Goal: Transaction & Acquisition: Purchase product/service

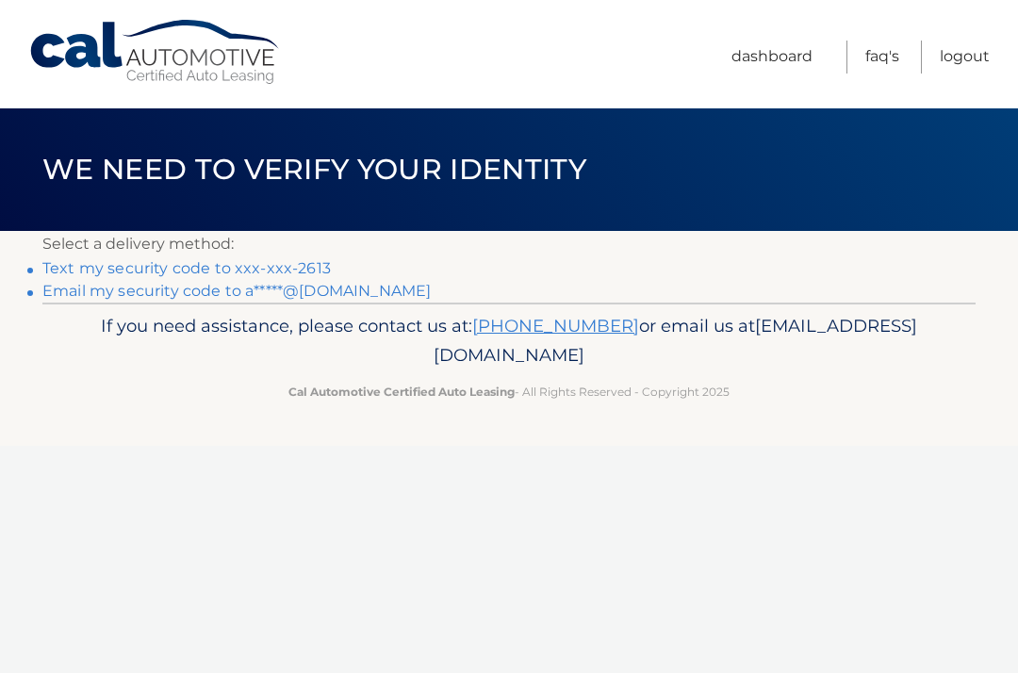
click at [158, 271] on link "Text my security code to xxx-xxx-2613" at bounding box center [186, 268] width 288 height 18
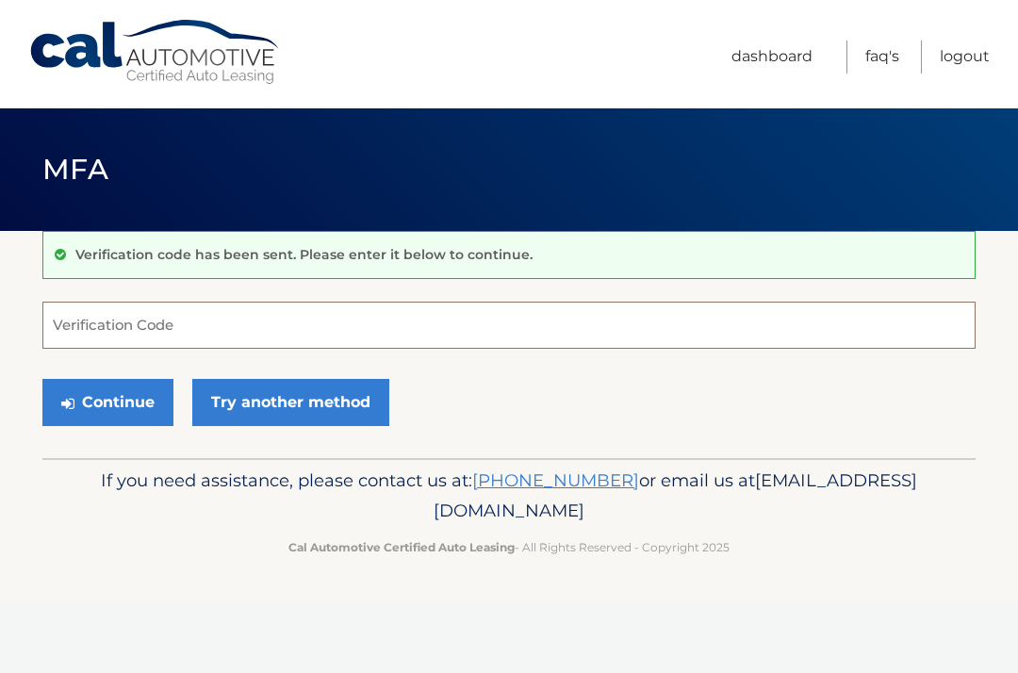
click at [104, 329] on input "Verification Code" at bounding box center [508, 325] width 933 height 47
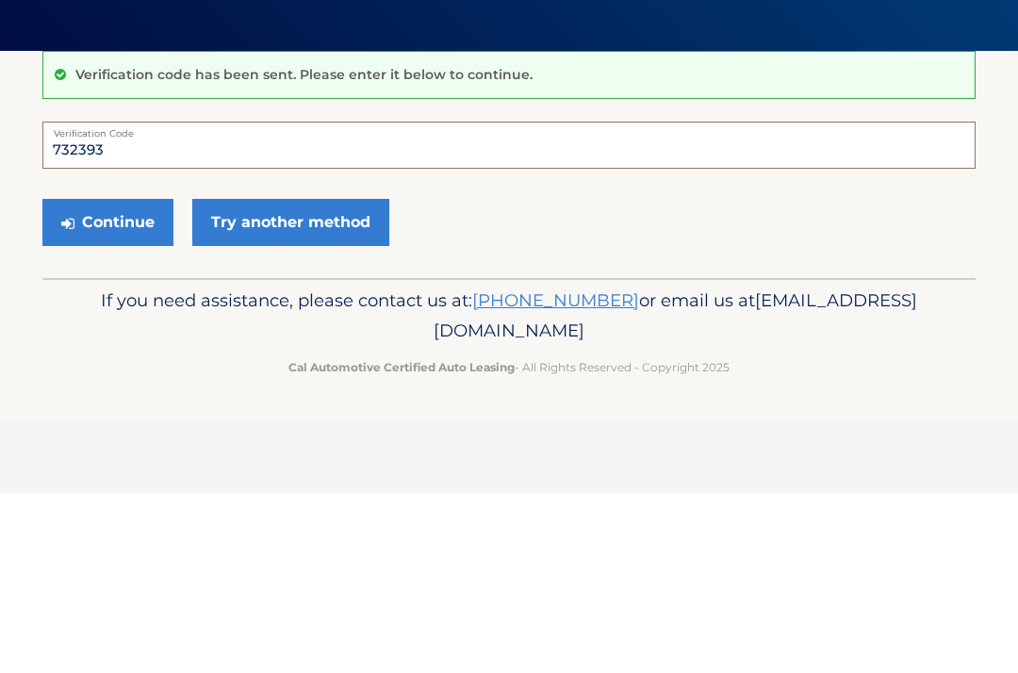
type input "732393"
click at [101, 379] on button "Continue" at bounding box center [107, 402] width 131 height 47
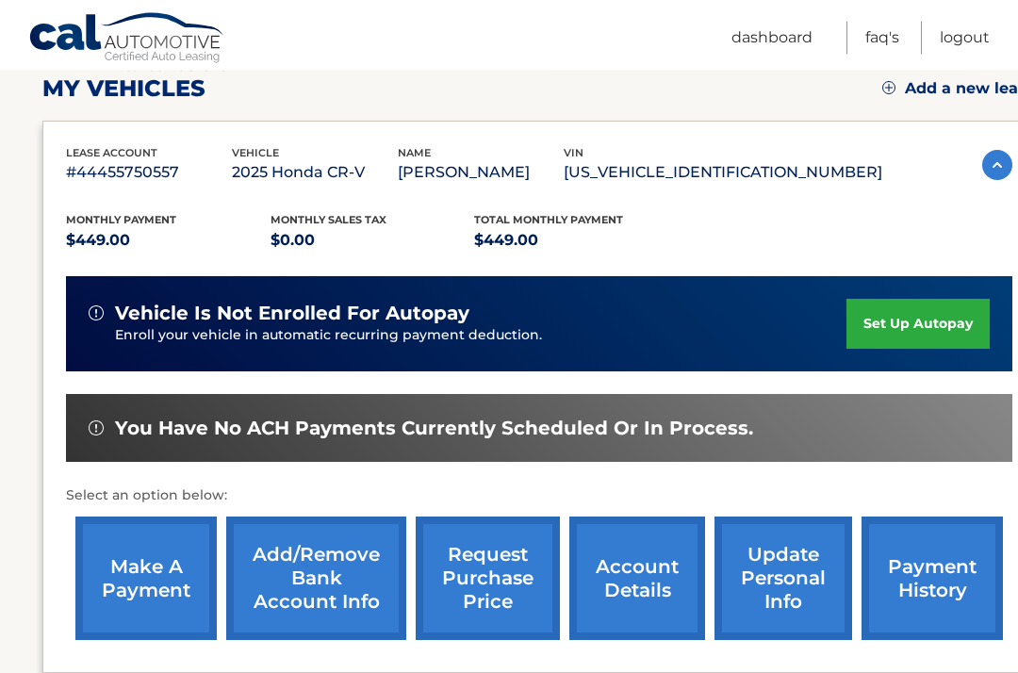
scroll to position [270, 0]
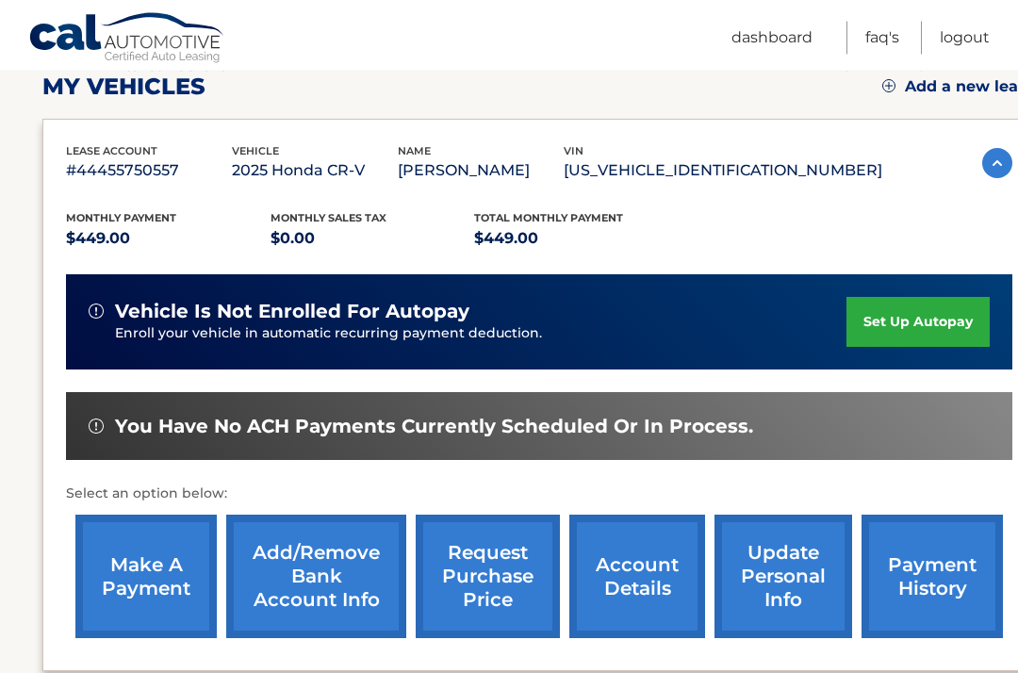
click at [142, 580] on link "make a payment" at bounding box center [145, 576] width 141 height 123
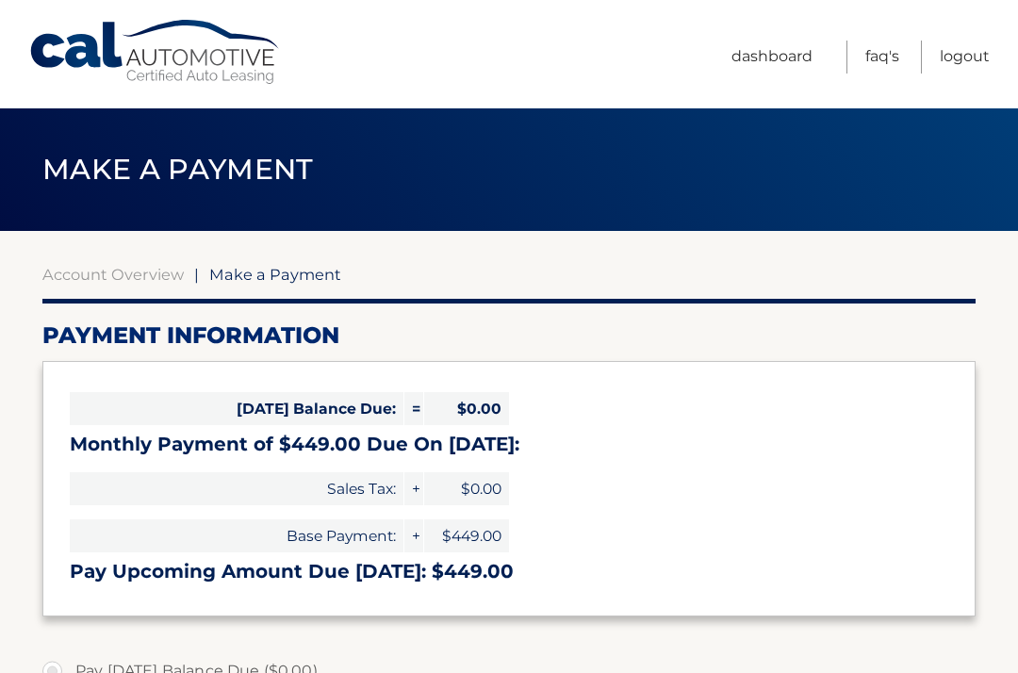
select select "ZThlNWMwNDgtYWRhNi00NjA1LTkyZTAtNjgyOGI3MGE4NGQ2"
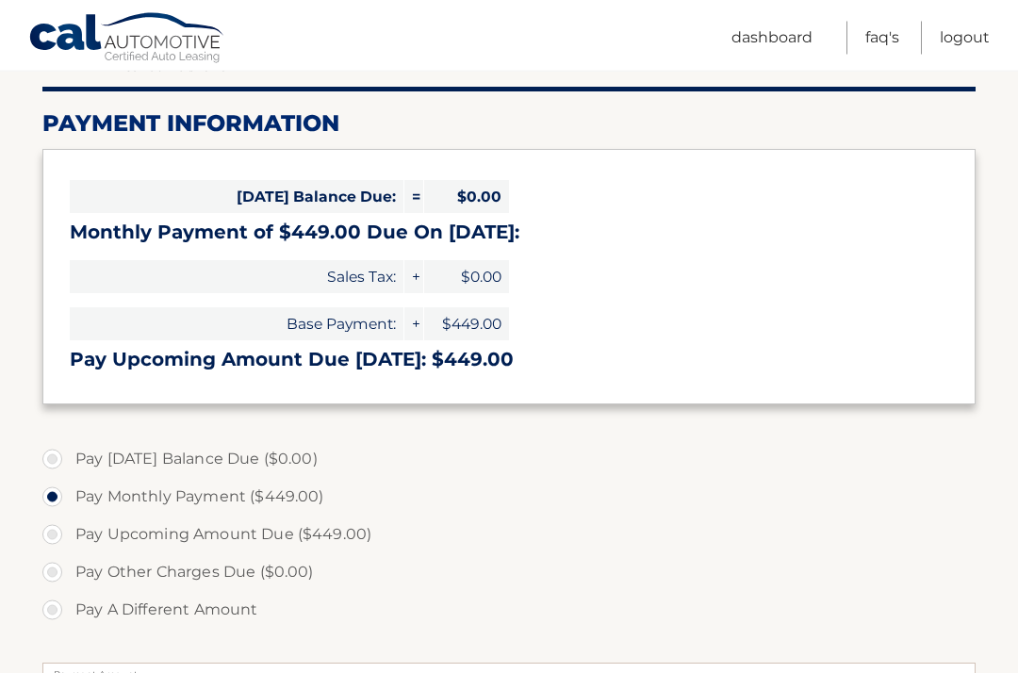
scroll to position [213, 0]
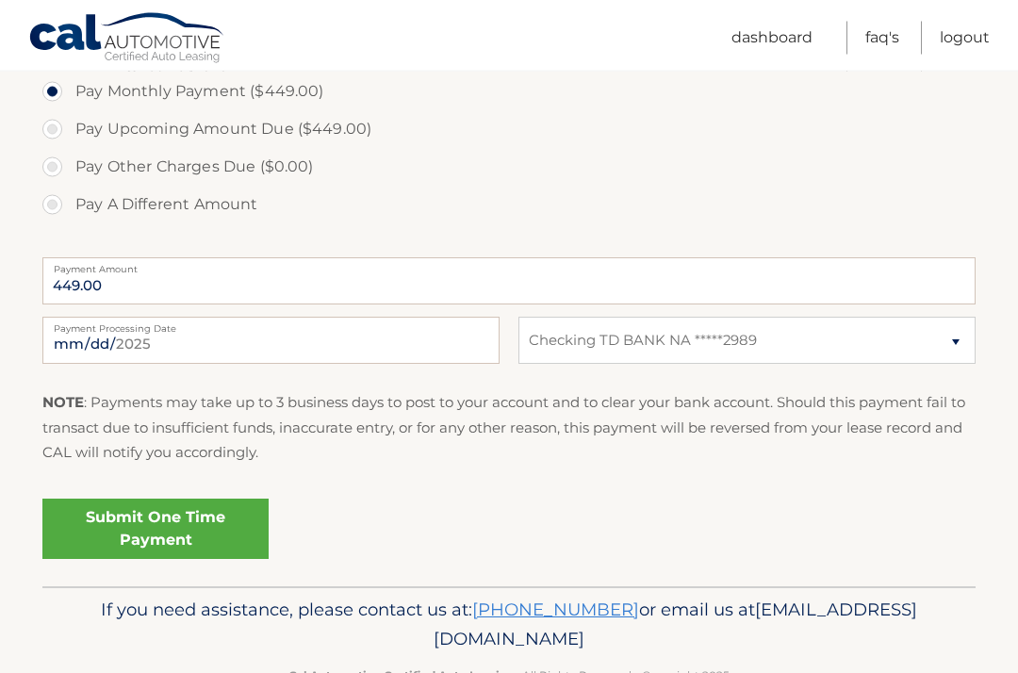
click at [142, 529] on link "Submit One Time Payment" at bounding box center [155, 529] width 226 height 60
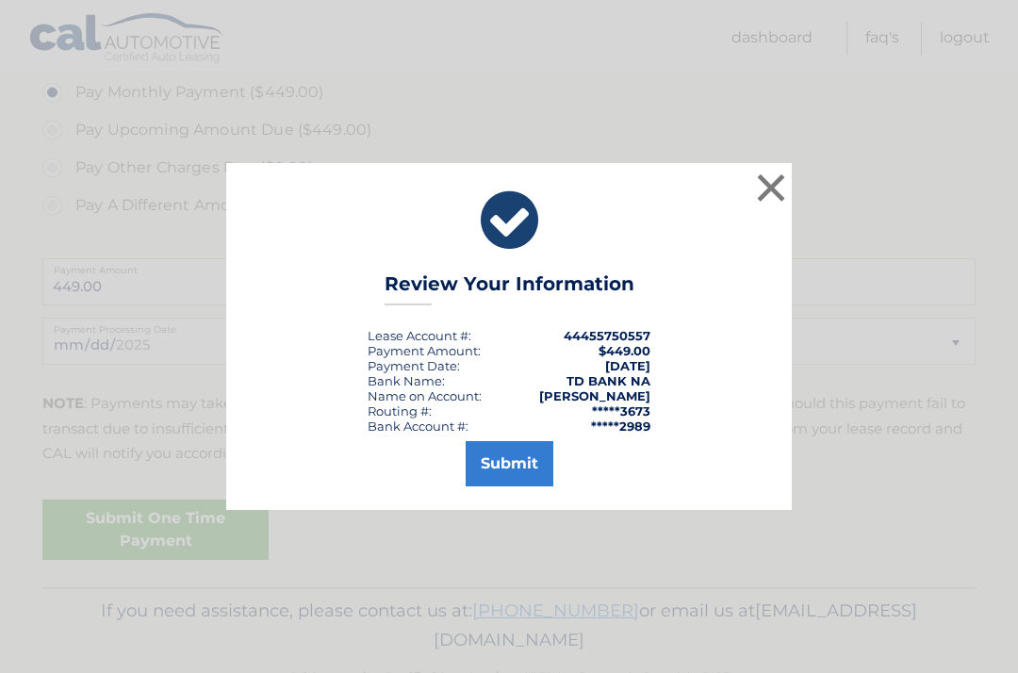
click at [511, 486] on button "Submit" at bounding box center [510, 463] width 88 height 45
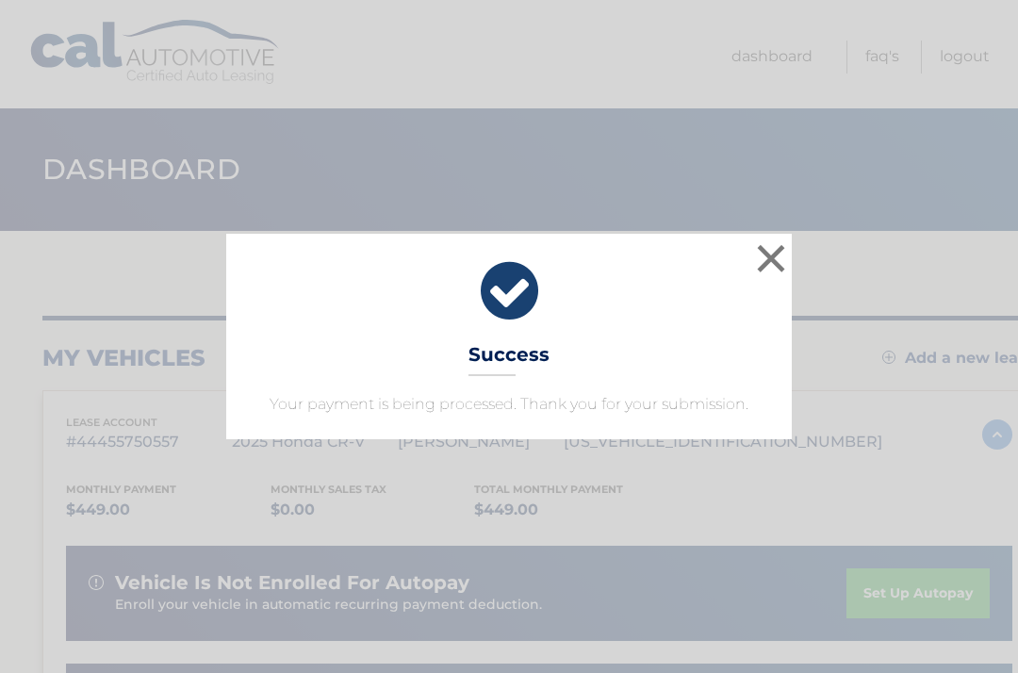
click at [779, 251] on button "×" at bounding box center [771, 258] width 38 height 38
